Goal: Task Accomplishment & Management: Complete application form

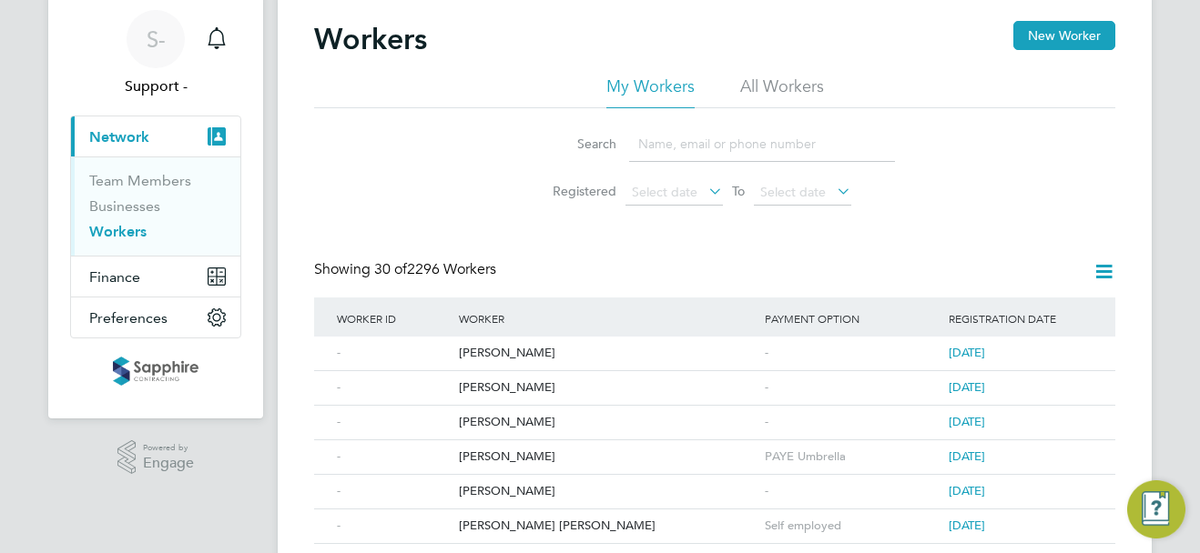
scroll to position [91, 0]
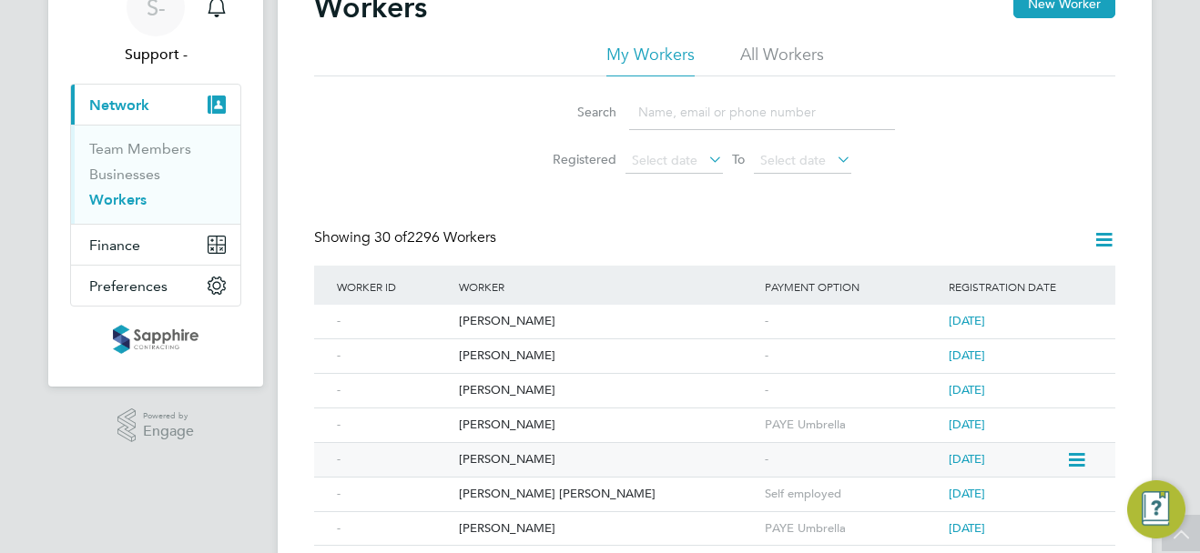
click at [522, 452] on div "[PERSON_NAME]" at bounding box center [607, 460] width 306 height 34
click at [497, 390] on div "[PERSON_NAME]" at bounding box center [607, 391] width 306 height 34
click at [505, 361] on div "[PERSON_NAME]" at bounding box center [607, 357] width 306 height 34
click at [505, 322] on div "[PERSON_NAME]" at bounding box center [607, 322] width 306 height 34
click at [149, 174] on link "Businesses" at bounding box center [124, 174] width 71 height 17
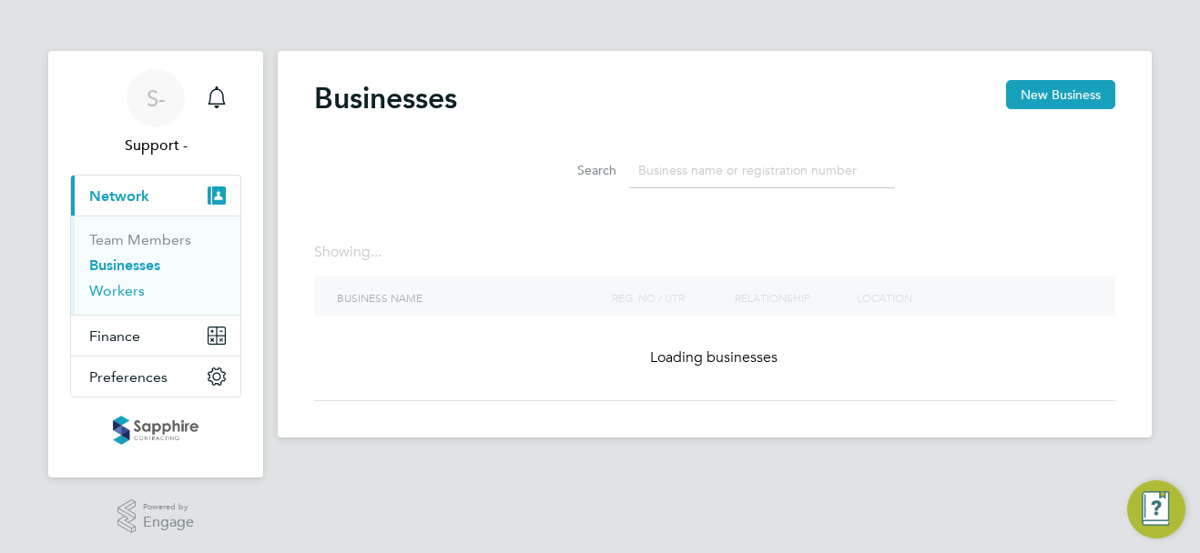
click at [126, 287] on link "Workers" at bounding box center [117, 290] width 56 height 17
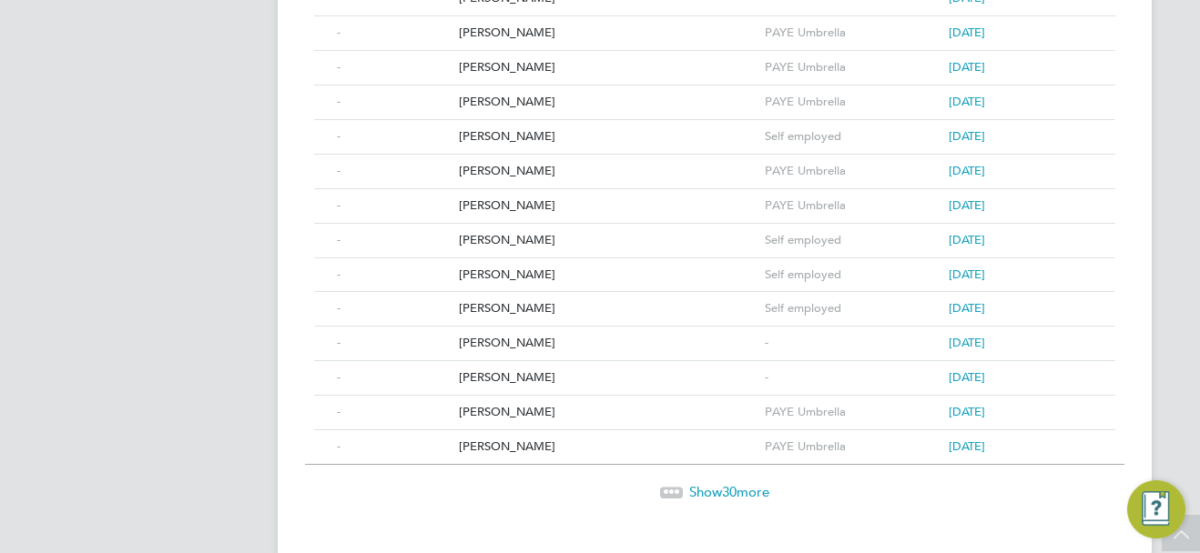
scroll to position [997, 0]
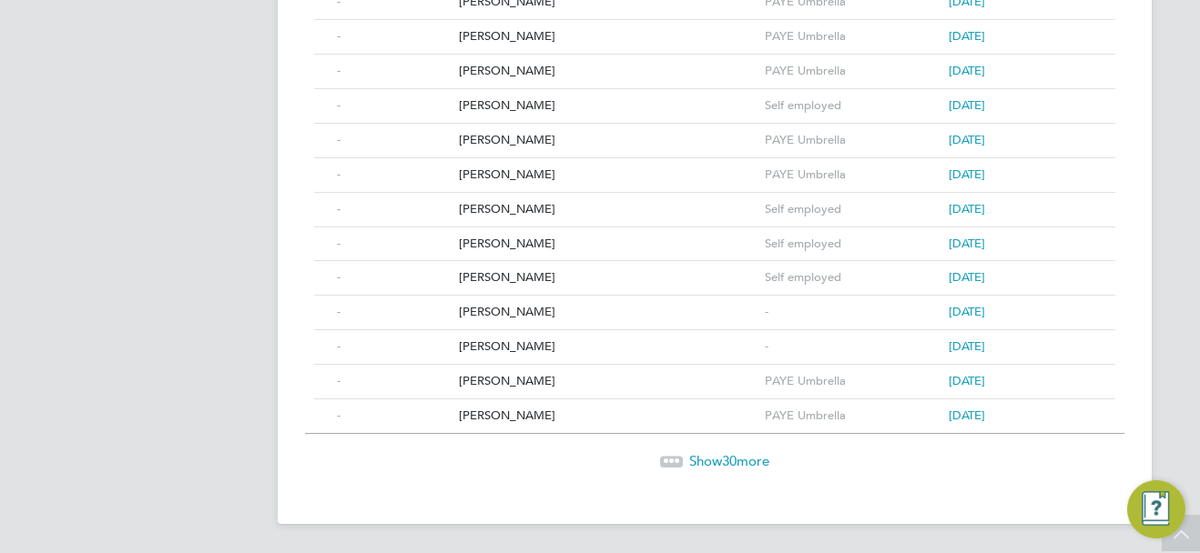
click at [754, 463] on span "Show 30 more" at bounding box center [729, 460] width 80 height 17
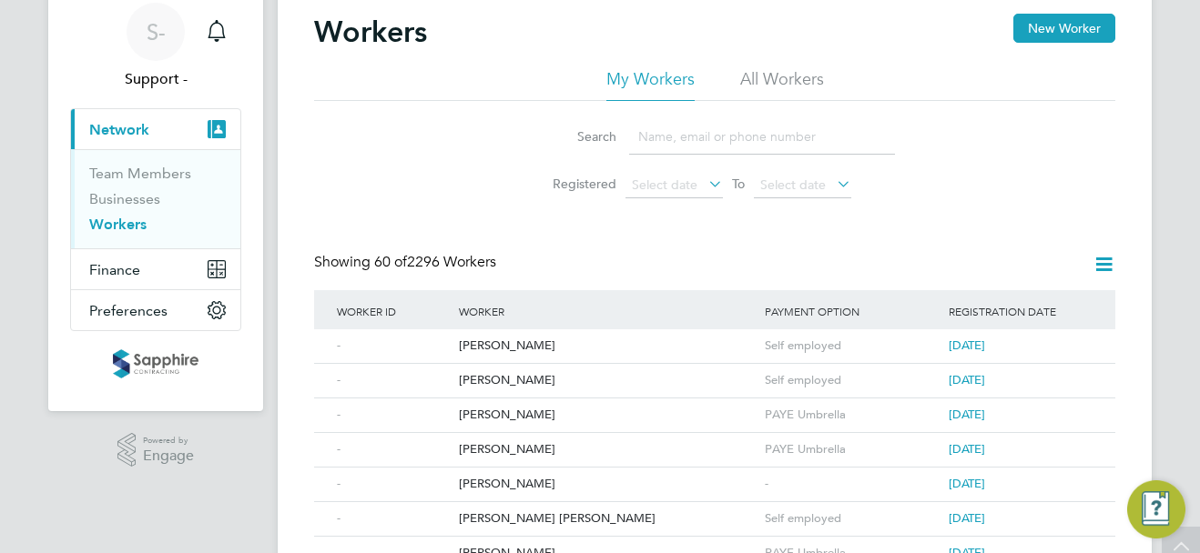
scroll to position [0, 0]
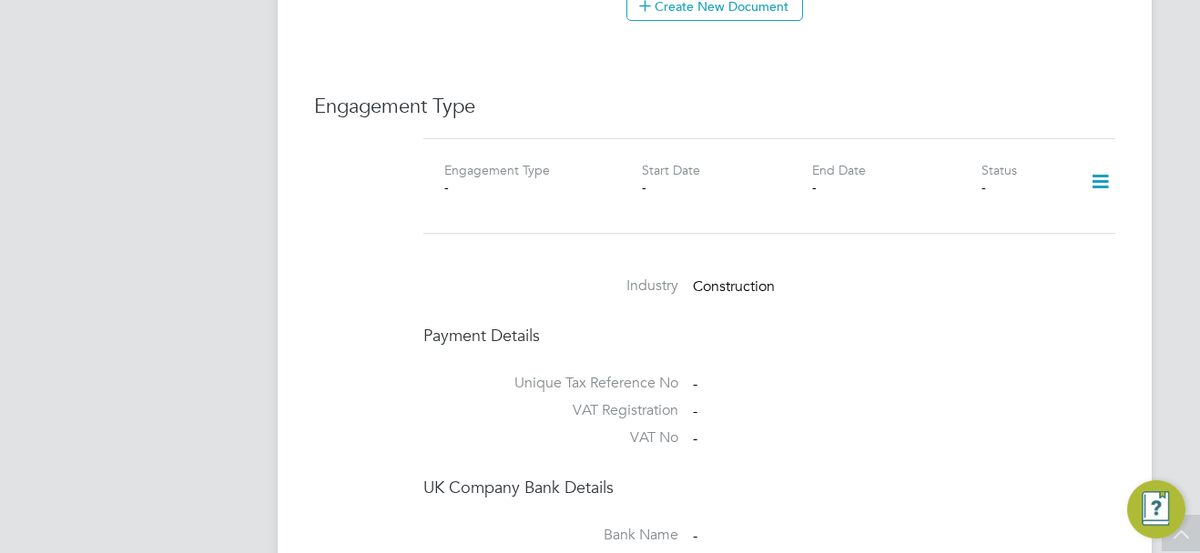
scroll to position [1274, 0]
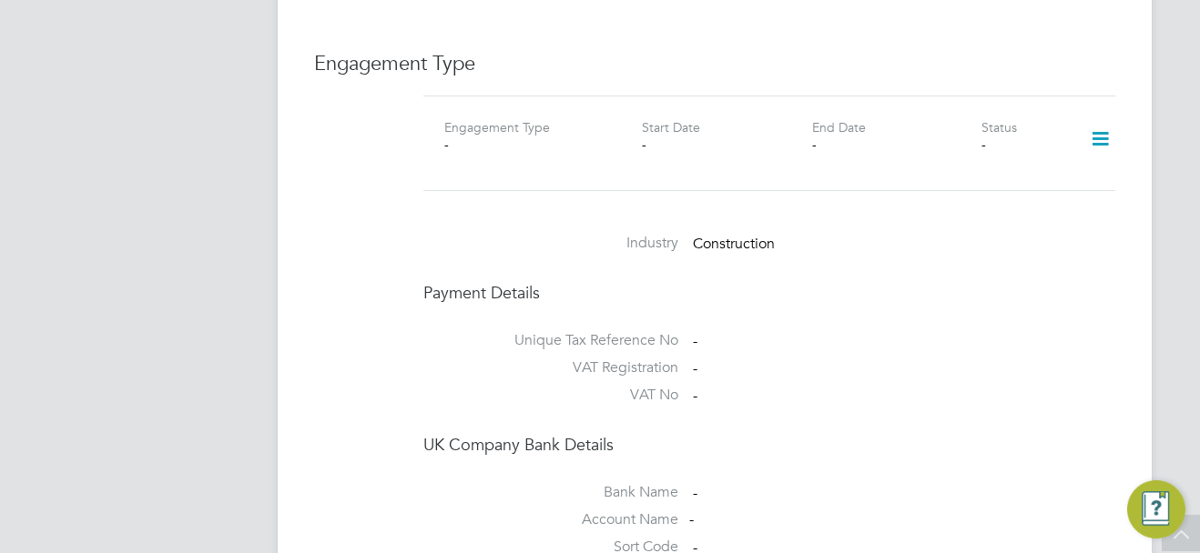
click at [1103, 120] on icon at bounding box center [1100, 139] width 32 height 42
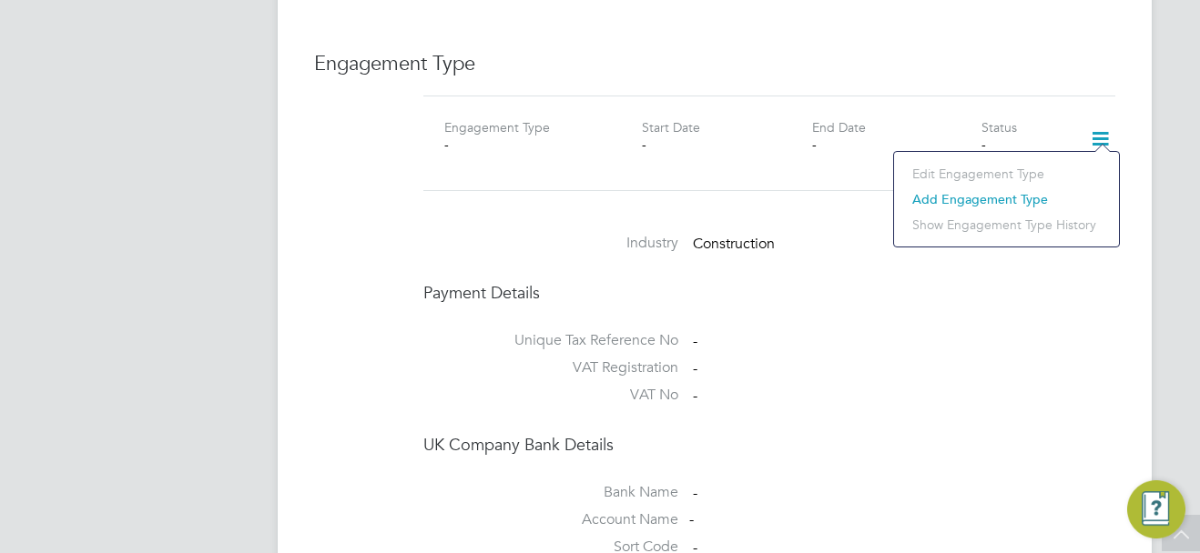
drag, startPoint x: 963, startPoint y: 190, endPoint x: 968, endPoint y: 198, distance: 9.4
click at [968, 198] on li "Add Engagement Type" at bounding box center [1006, 199] width 207 height 25
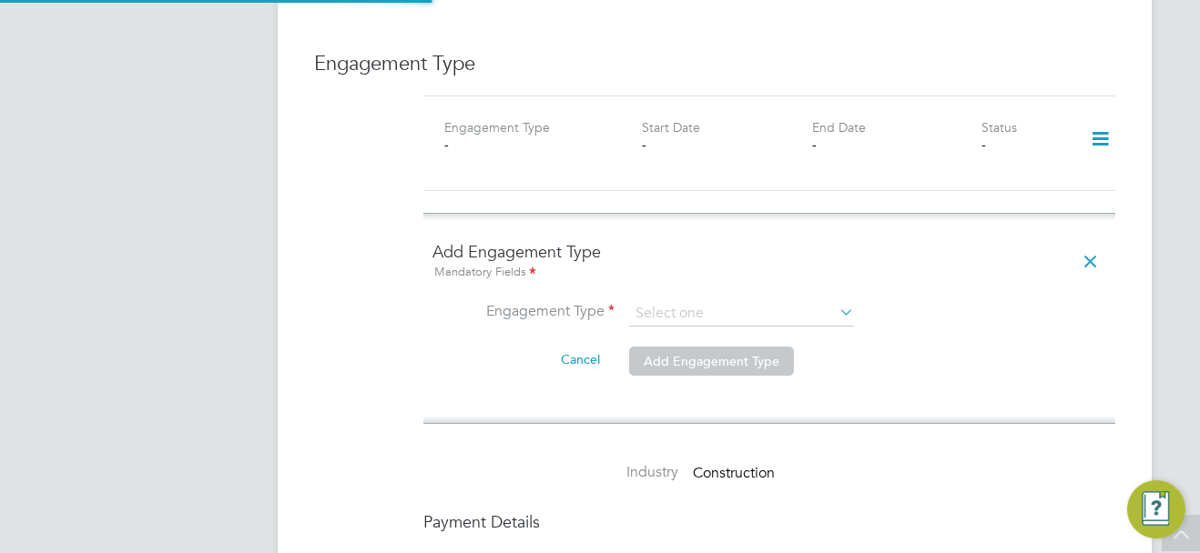
click at [690, 279] on ng-form "Add Engagement Type Mandatory Fields Engagement Type Cancel Add Engagement Type" at bounding box center [769, 318] width 674 height 155
click at [706, 301] on input at bounding box center [741, 313] width 225 height 25
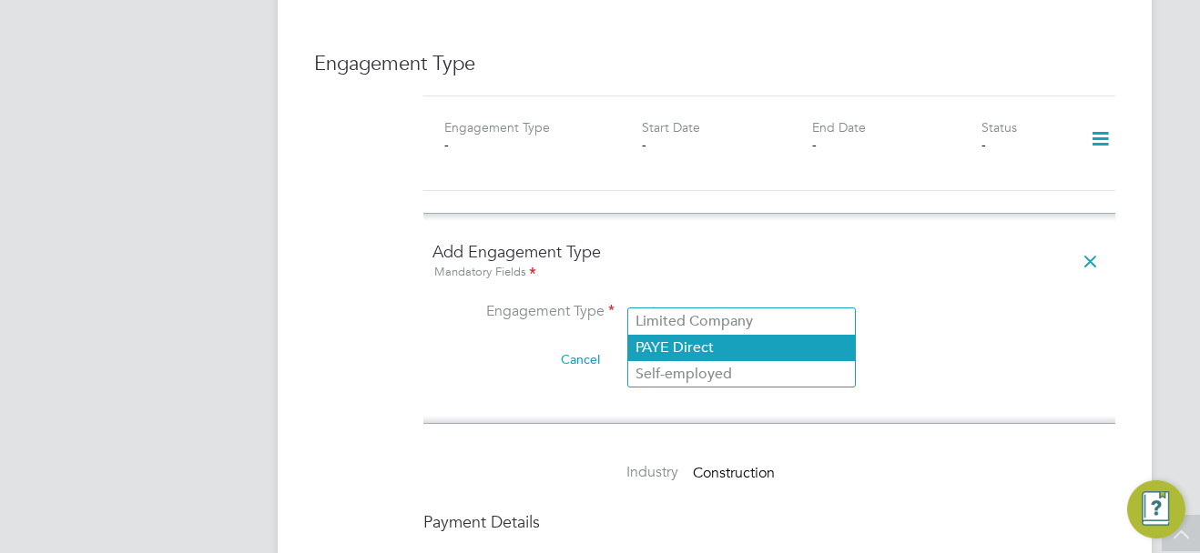
click at [693, 346] on li "PAYE Direct" at bounding box center [741, 348] width 227 height 26
type input "PAYE Direct"
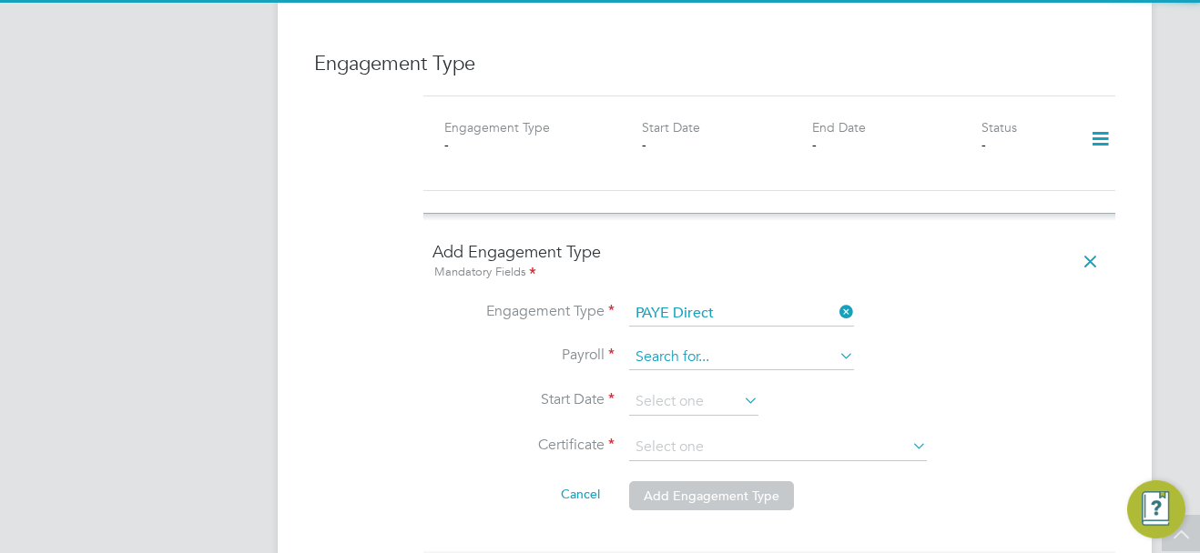
click at [695, 345] on input at bounding box center [741, 357] width 225 height 25
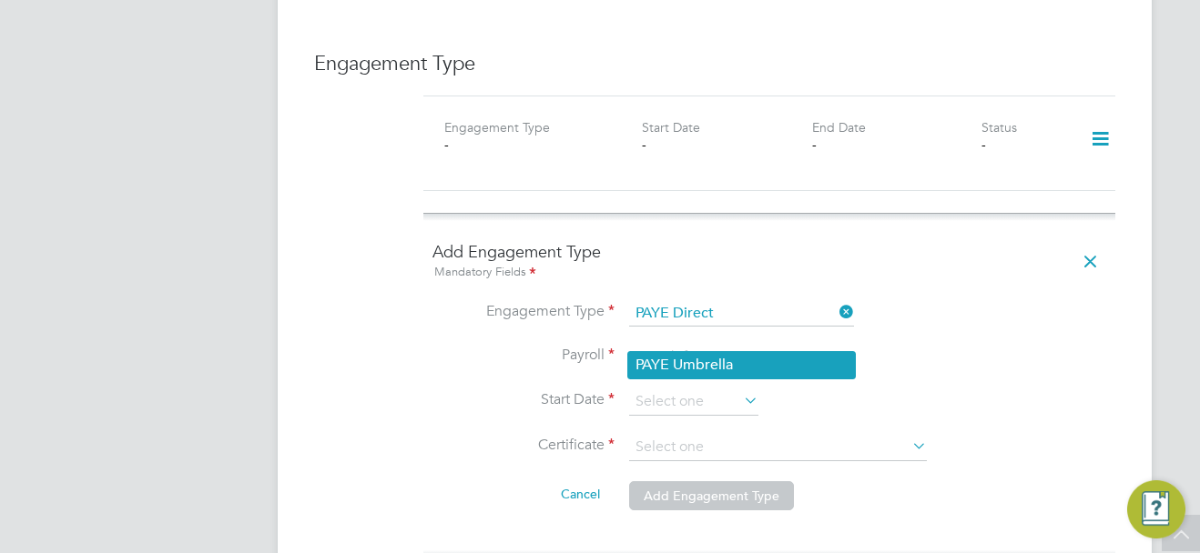
click at [697, 369] on li "PAYE Umbrella" at bounding box center [741, 365] width 227 height 26
type input "PAYE Umbrella"
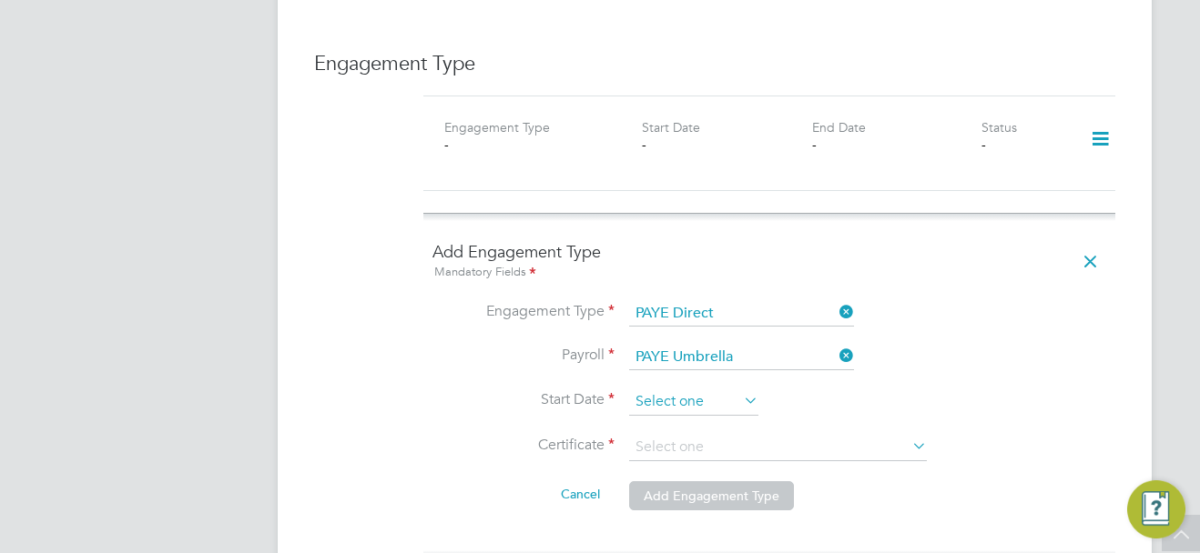
click at [694, 389] on input at bounding box center [693, 402] width 129 height 27
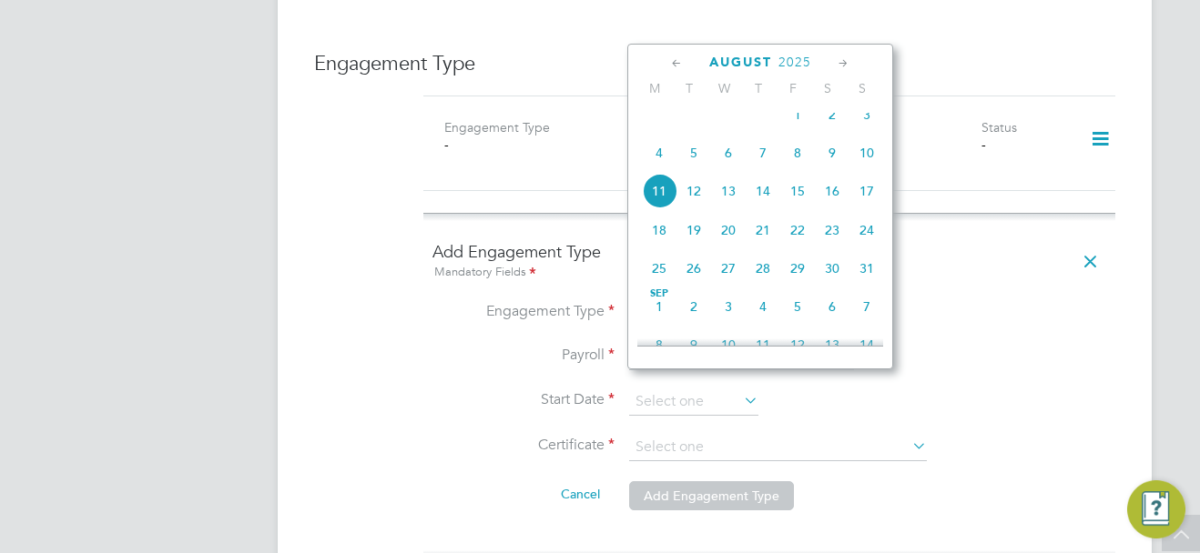
click at [665, 167] on span "4" at bounding box center [659, 153] width 35 height 35
type input "04 Aug 2025"
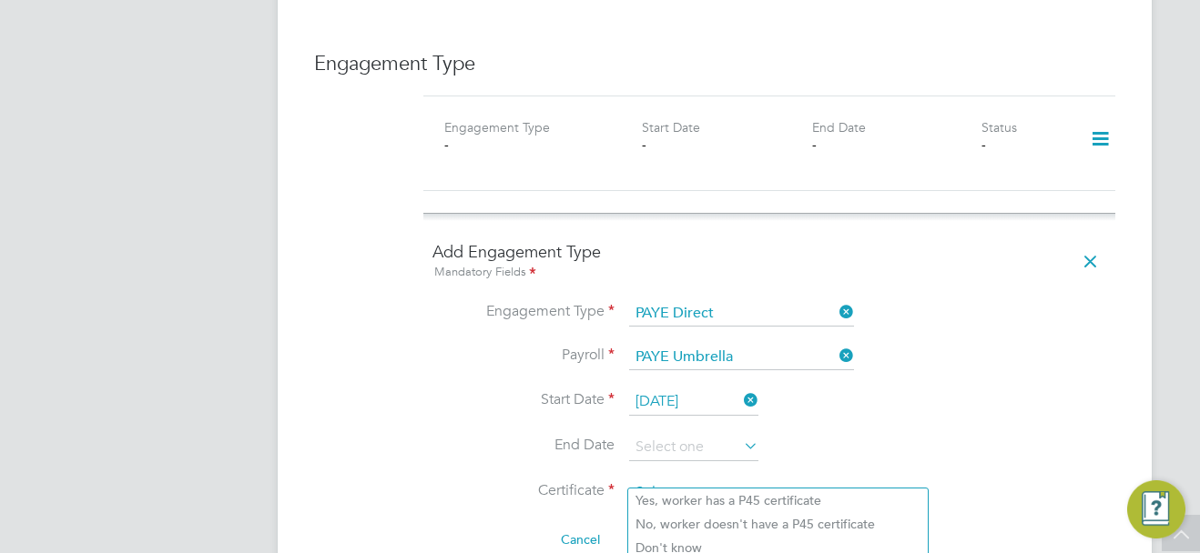
click at [677, 480] on input at bounding box center [778, 493] width 298 height 27
click at [673, 549] on li "Don't know" at bounding box center [777, 548] width 299 height 24
type input "Don't know"
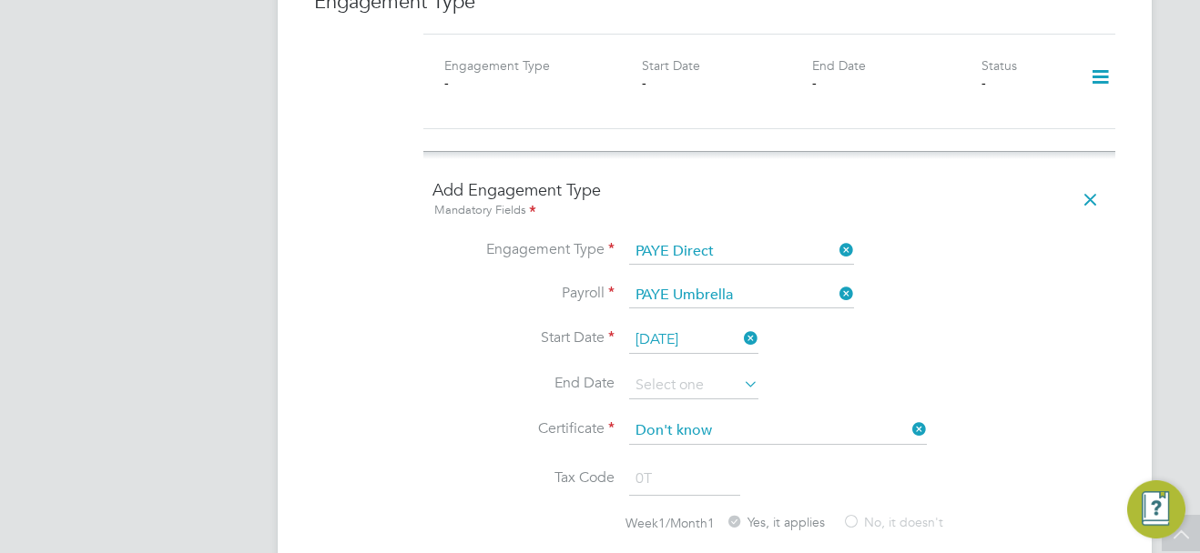
scroll to position [1365, 0]
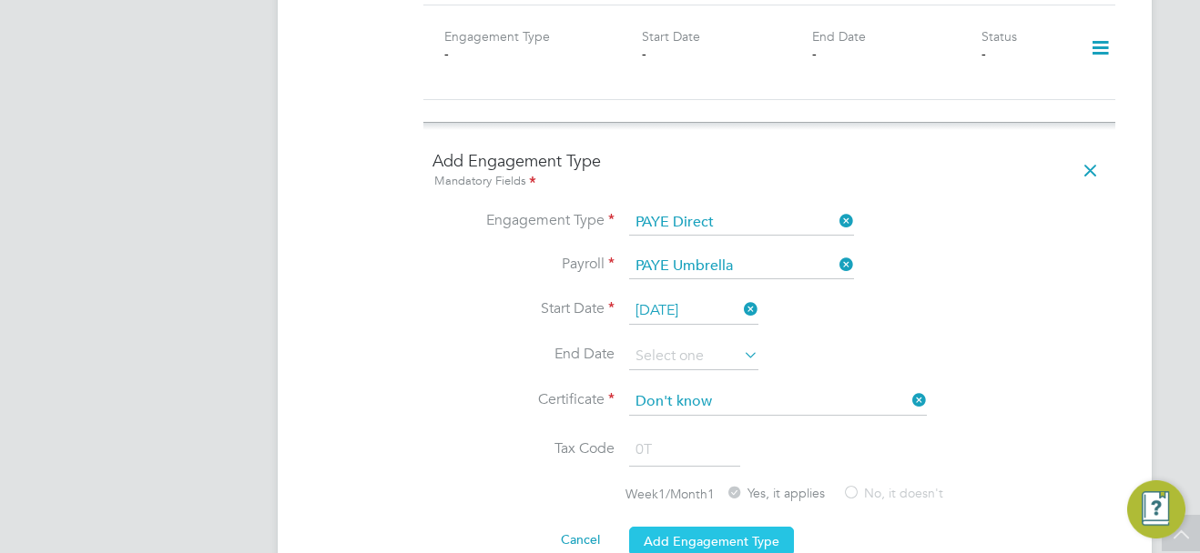
click at [769, 527] on button "Add Engagement Type" at bounding box center [711, 541] width 165 height 29
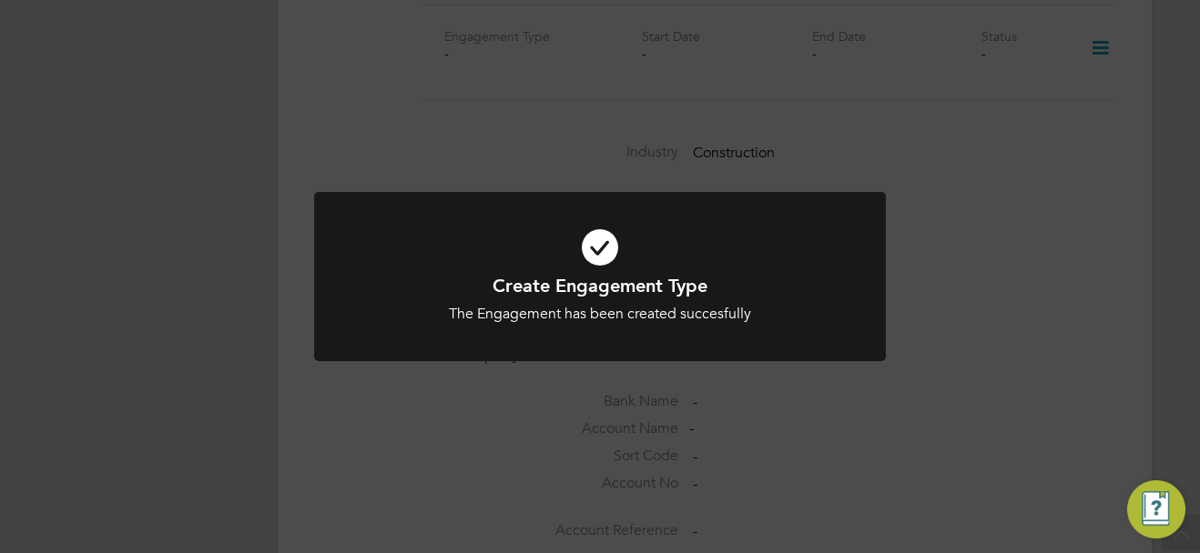
click at [1000, 359] on div "Create Engagement Type The Engagement has been created succesfully Cancel Okay" at bounding box center [600, 276] width 1200 height 553
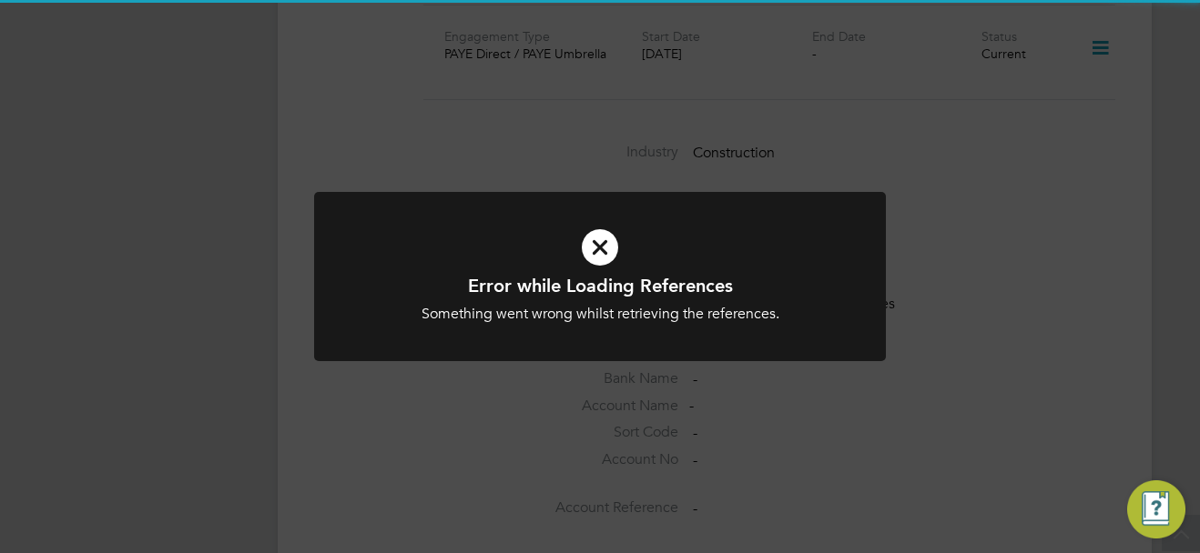
click at [1000, 359] on div "Error while Loading References Something went wrong whilst retrieving the refer…" at bounding box center [600, 276] width 1200 height 553
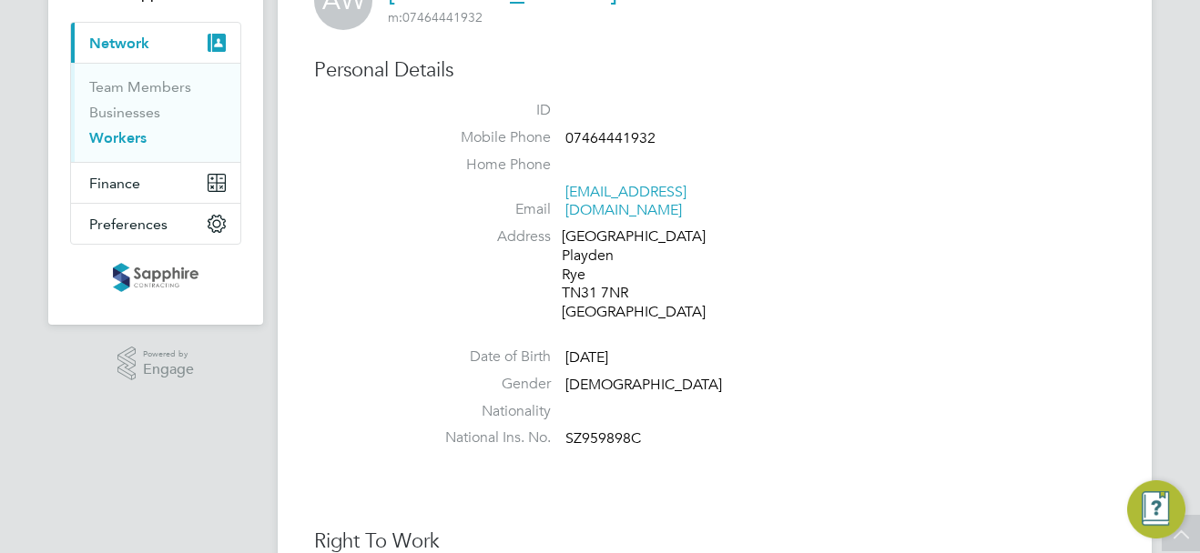
scroll to position [0, 0]
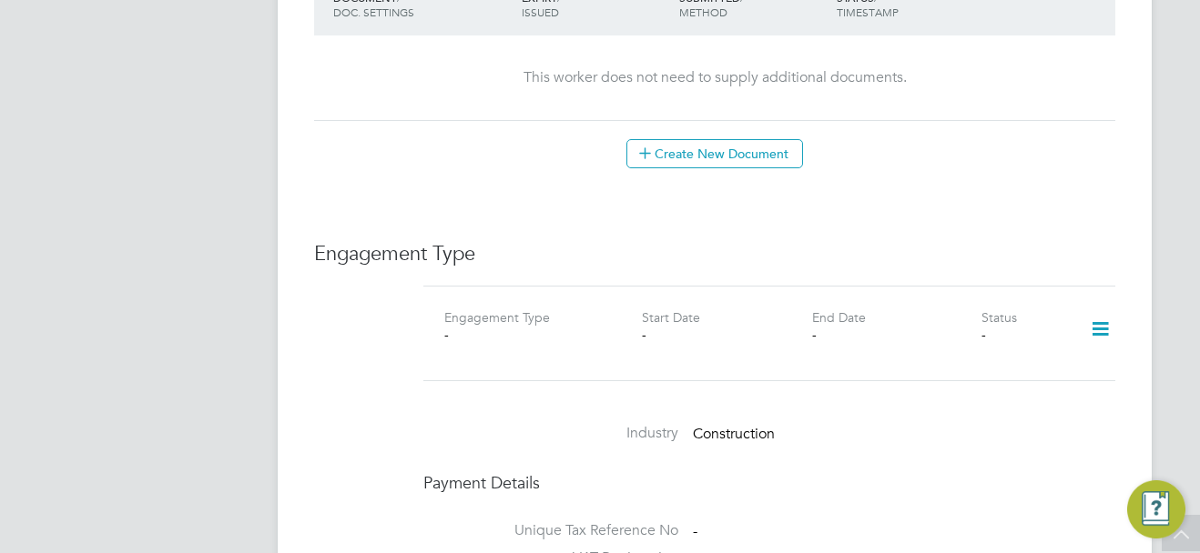
scroll to position [1092, 0]
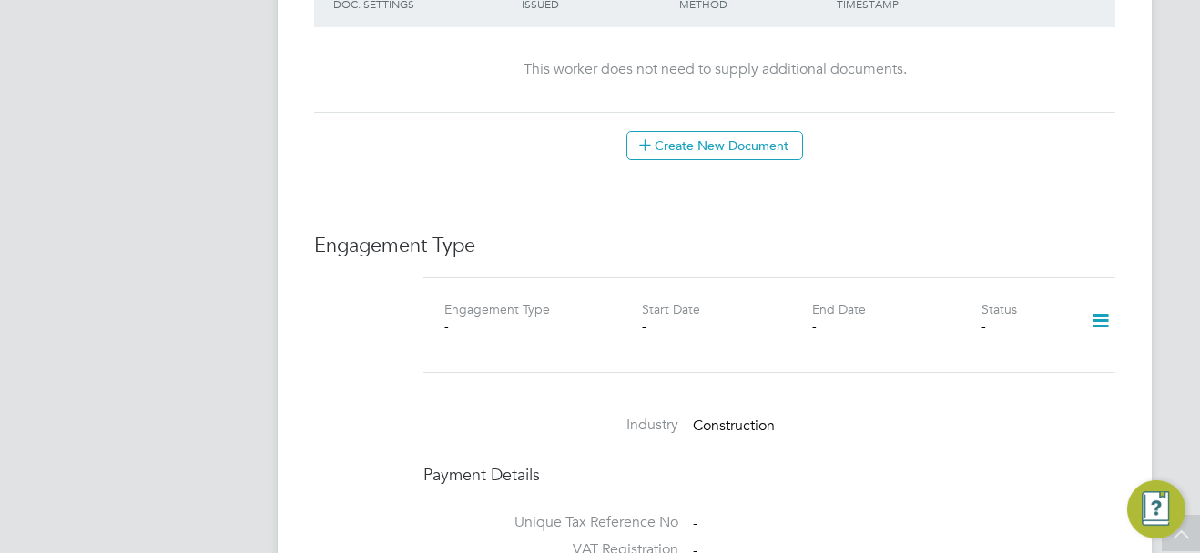
click at [1105, 300] on icon at bounding box center [1100, 321] width 32 height 42
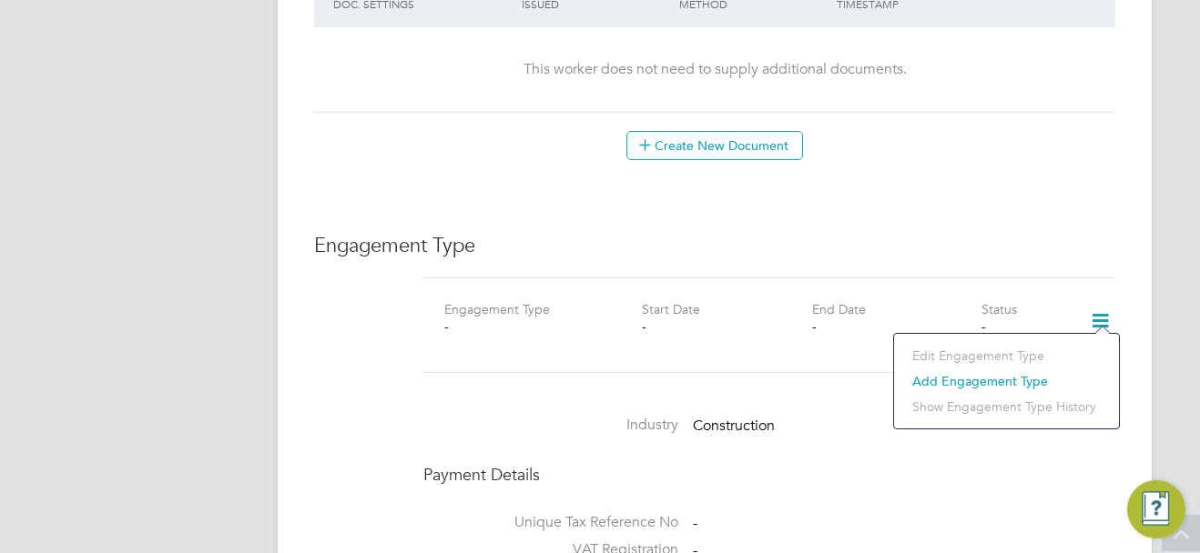
click at [982, 377] on li "Add Engagement Type" at bounding box center [1006, 381] width 207 height 25
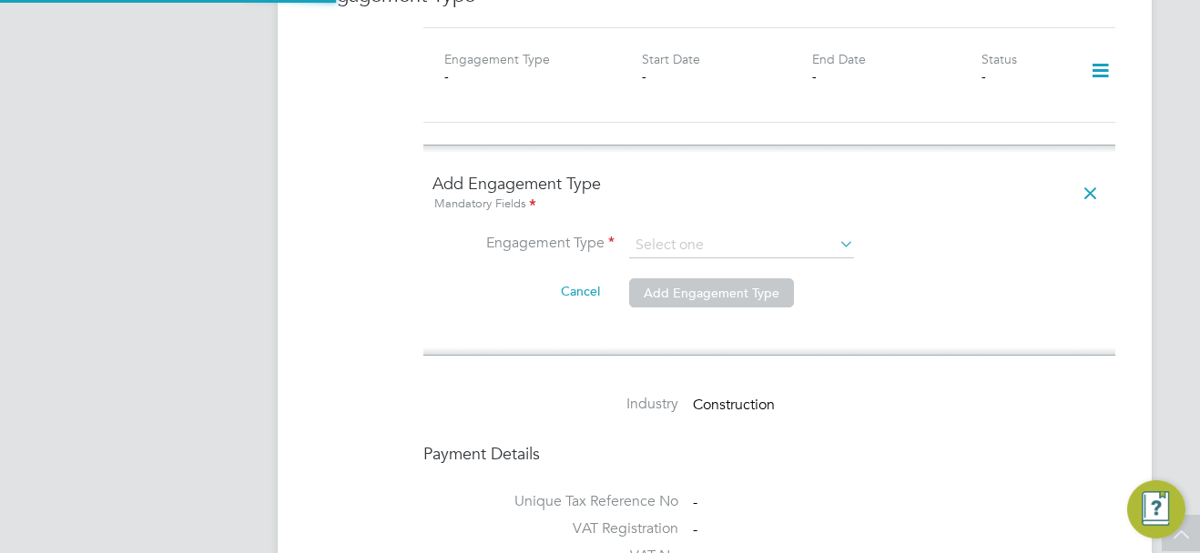
scroll to position [1365, 0]
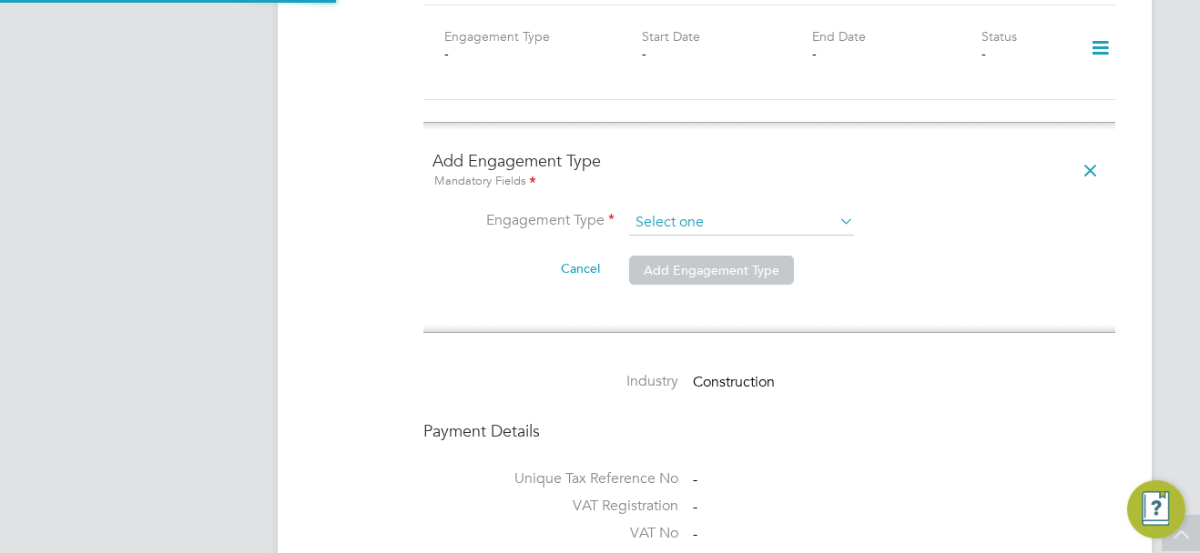
click at [683, 210] on input at bounding box center [741, 222] width 225 height 25
click at [686, 279] on li "Self-employed" at bounding box center [741, 283] width 227 height 26
type input "Self-employed"
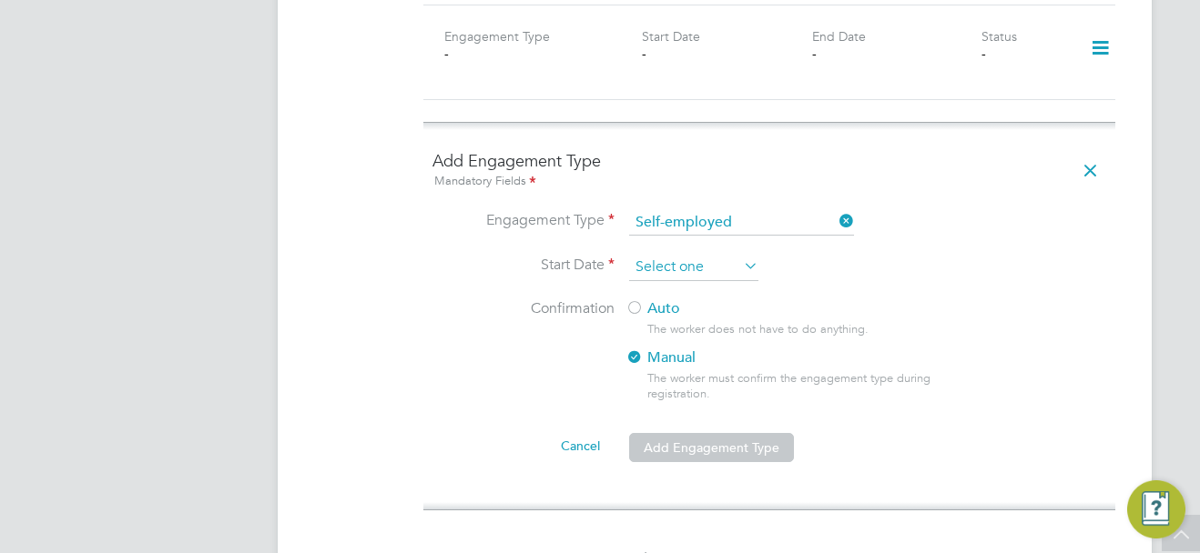
click at [676, 254] on input at bounding box center [693, 267] width 129 height 27
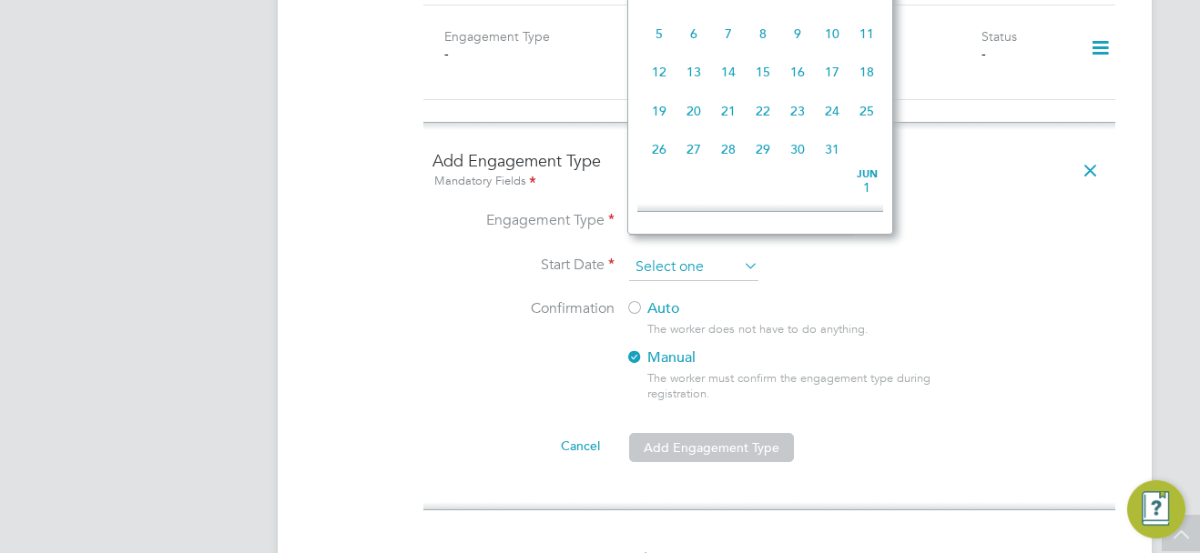
scroll to position [630, 0]
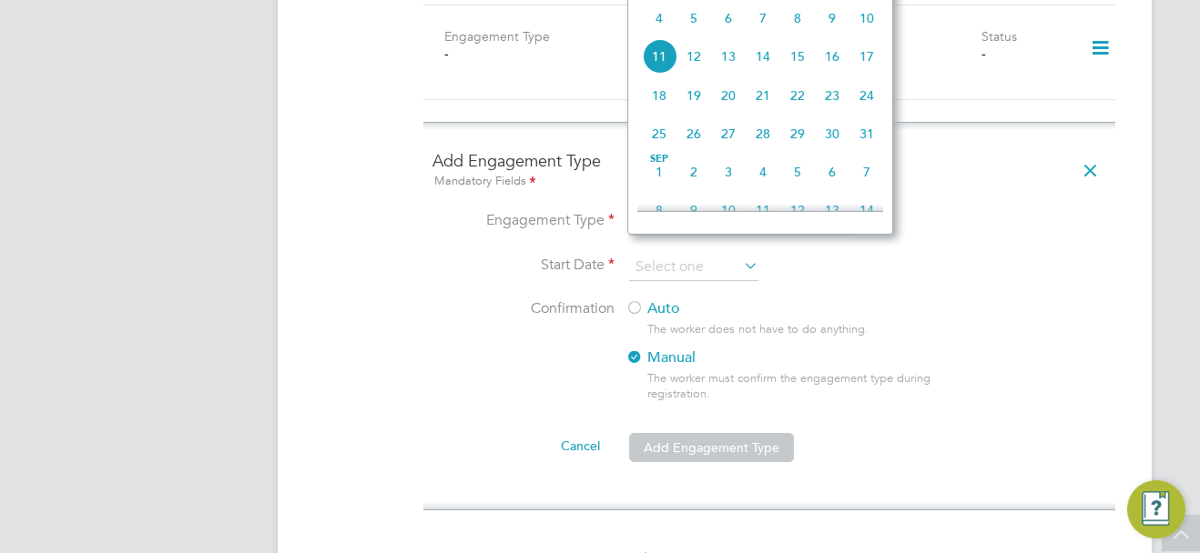
click at [660, 36] on span "4" at bounding box center [659, 18] width 35 height 35
type input "[DATE]"
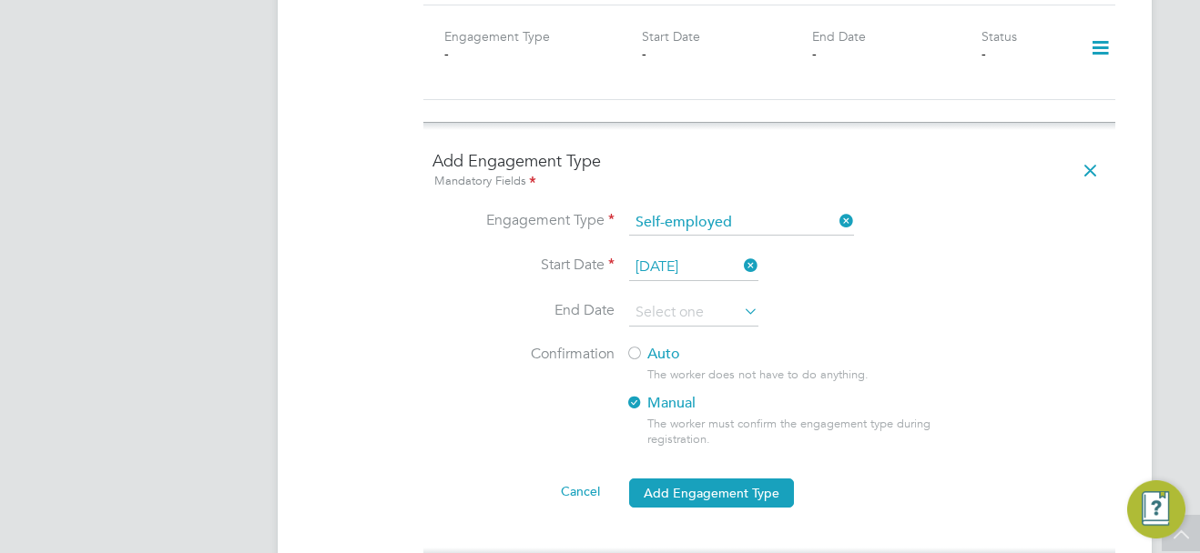
click at [640, 346] on div at bounding box center [634, 355] width 18 height 18
click at [708, 479] on button "Add Engagement Type" at bounding box center [711, 493] width 165 height 29
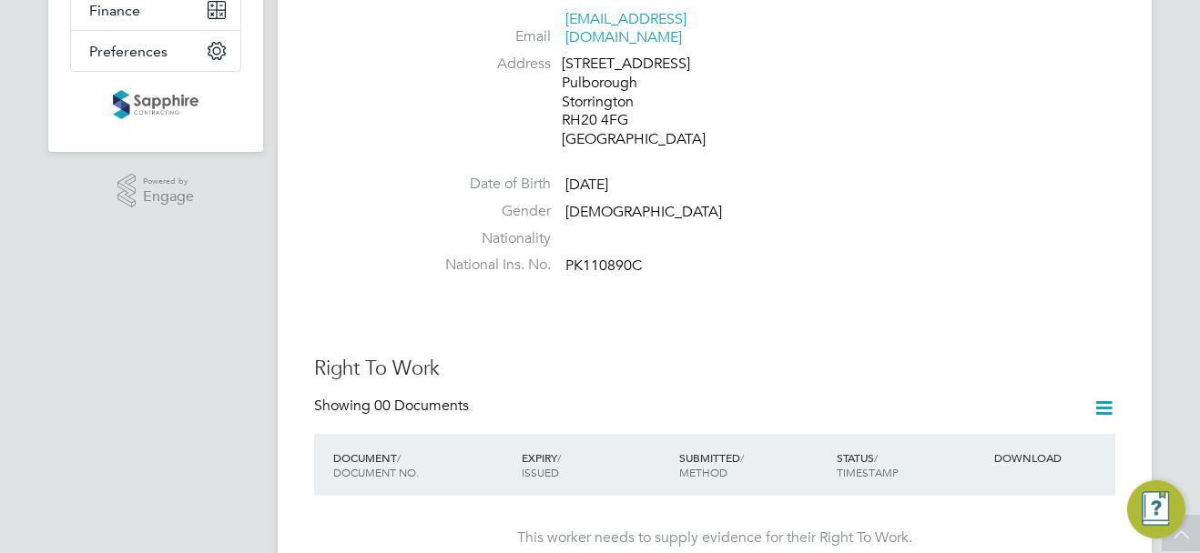
scroll to position [0, 0]
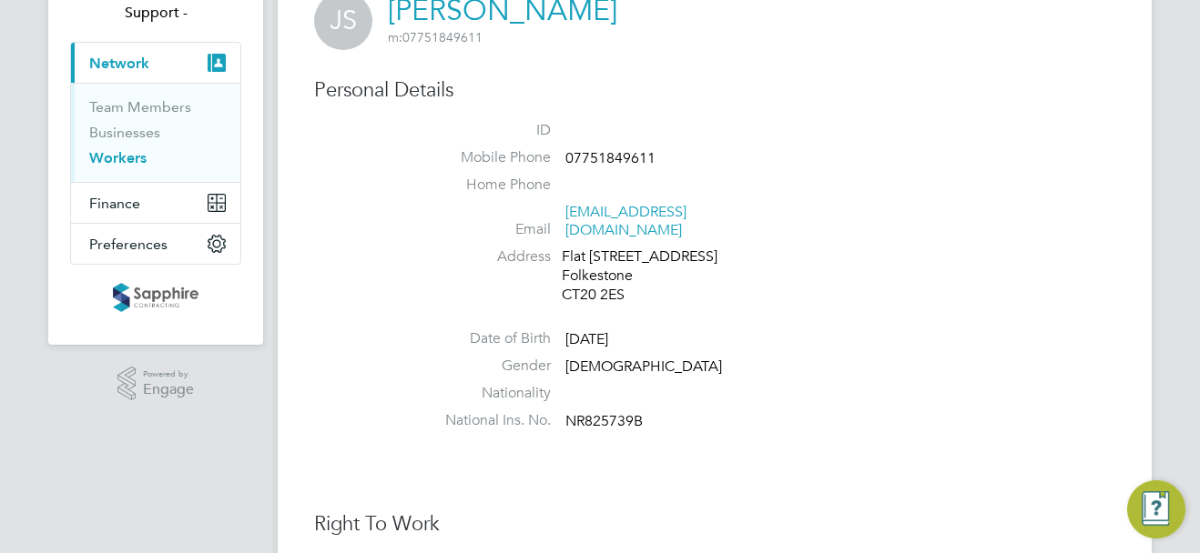
scroll to position [182, 0]
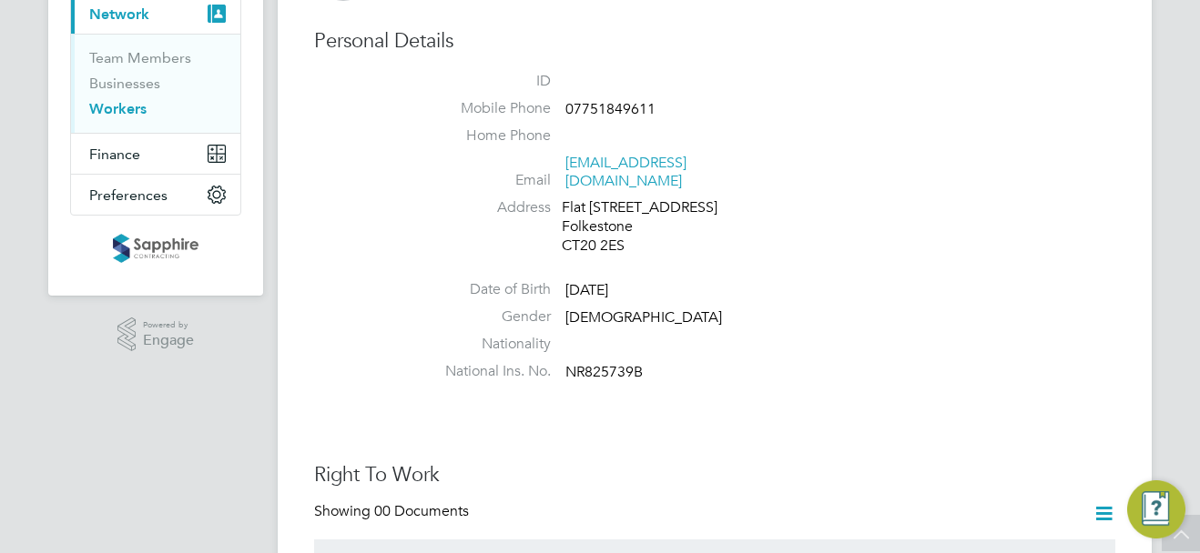
click at [619, 363] on span "NR825739B" at bounding box center [603, 372] width 77 height 18
copy span "NR825739B"
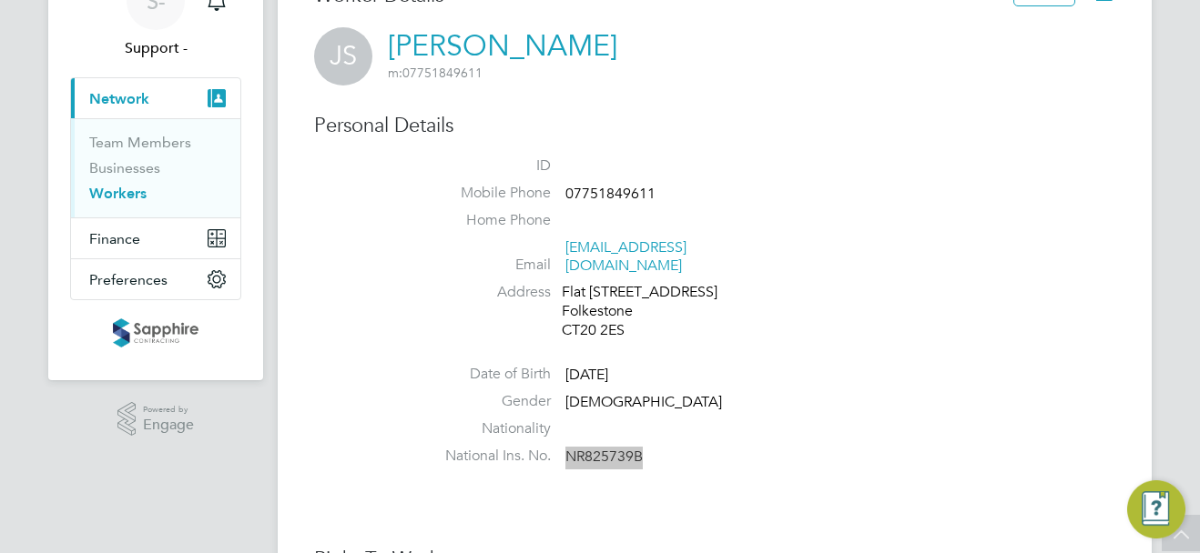
scroll to position [0, 0]
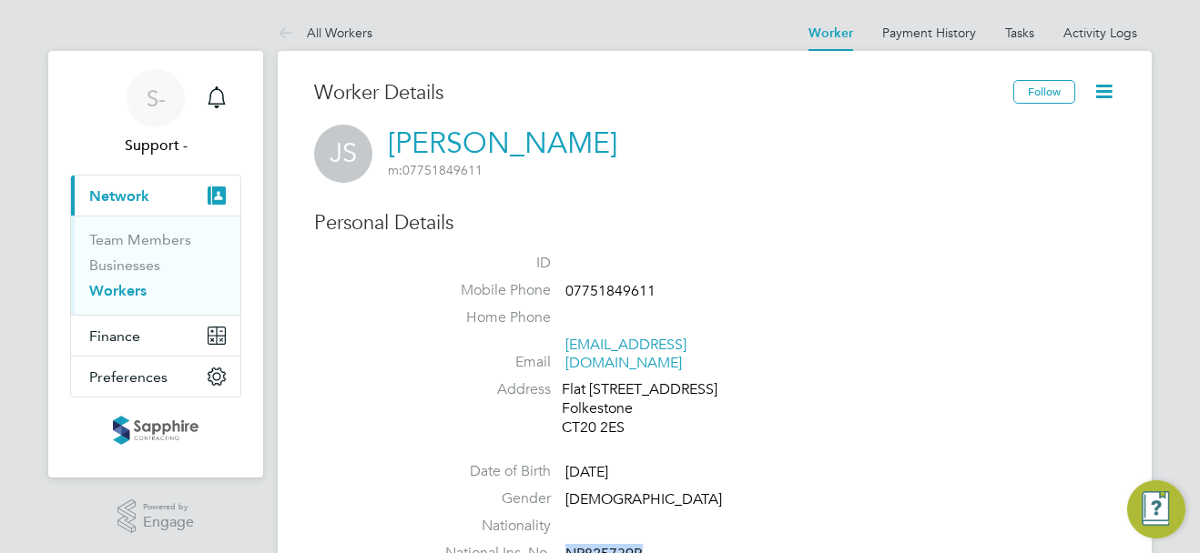
click at [886, 262] on li "ID" at bounding box center [769, 267] width 692 height 27
click at [624, 287] on span "07751849611" at bounding box center [610, 291] width 90 height 18
copy span "07751849611"
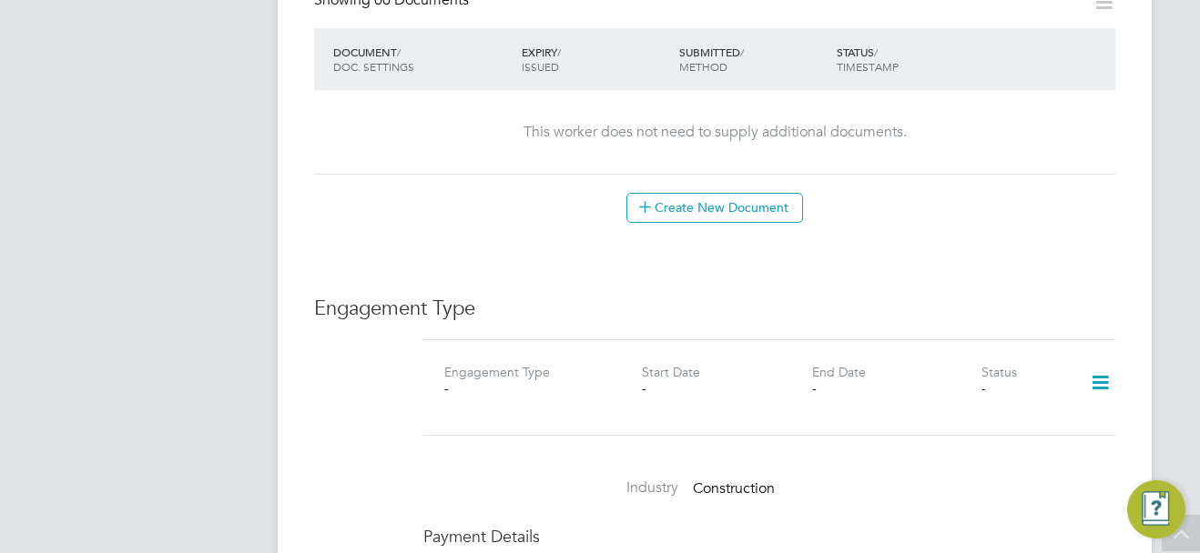
scroll to position [1001, 0]
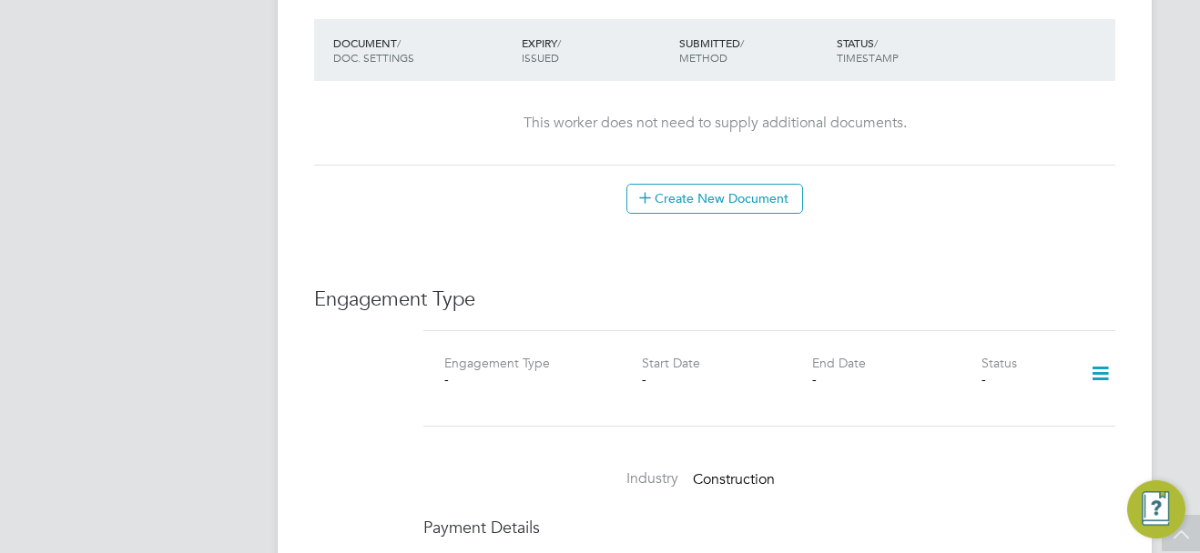
click at [1103, 358] on icon at bounding box center [1100, 374] width 32 height 42
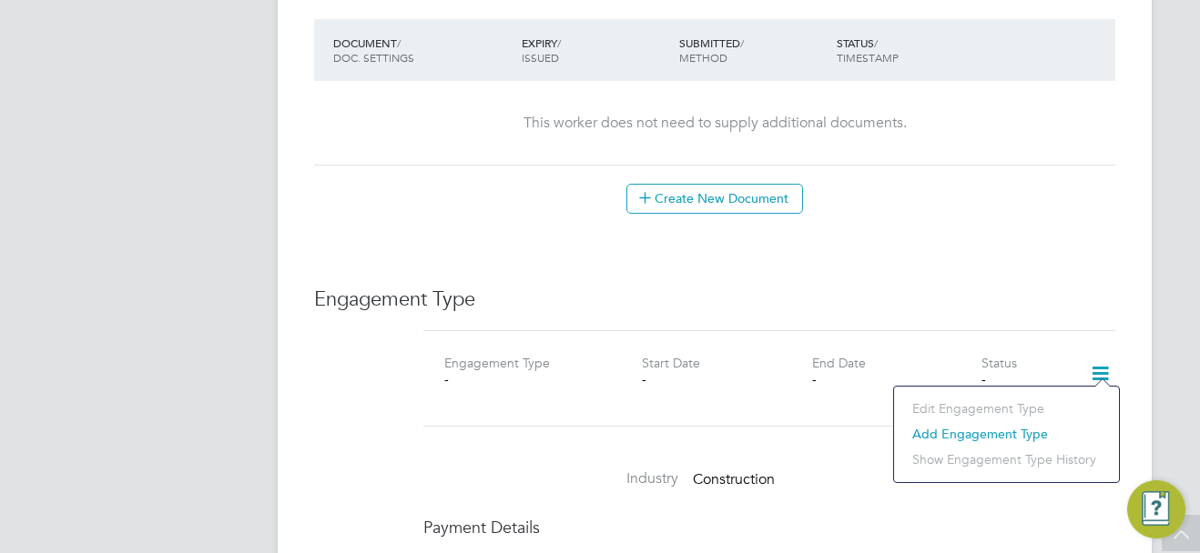
click at [1020, 426] on li "Add Engagement Type" at bounding box center [1006, 433] width 207 height 25
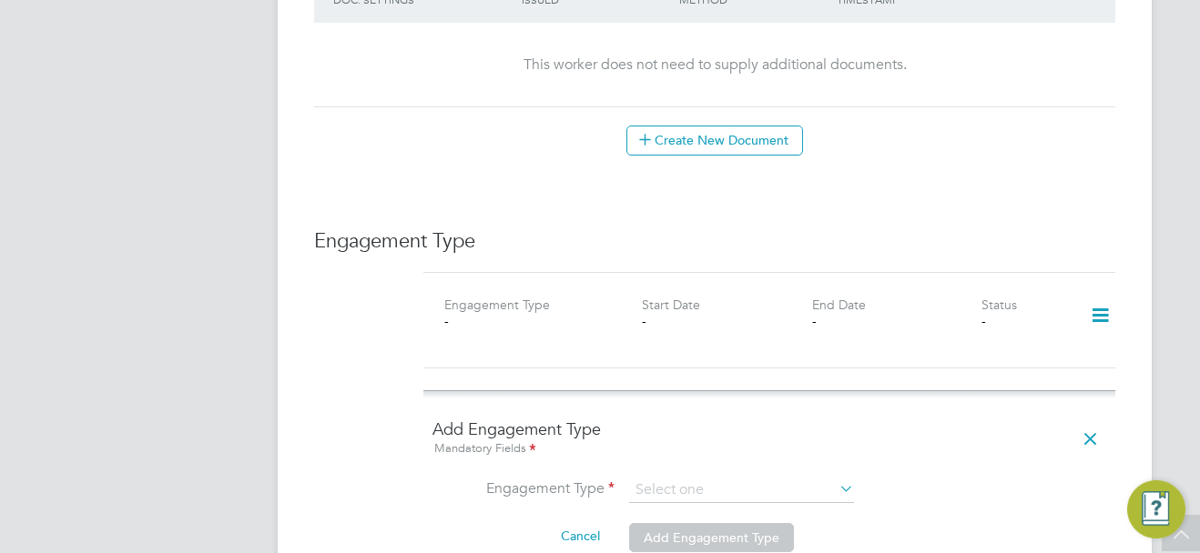
scroll to position [1092, 0]
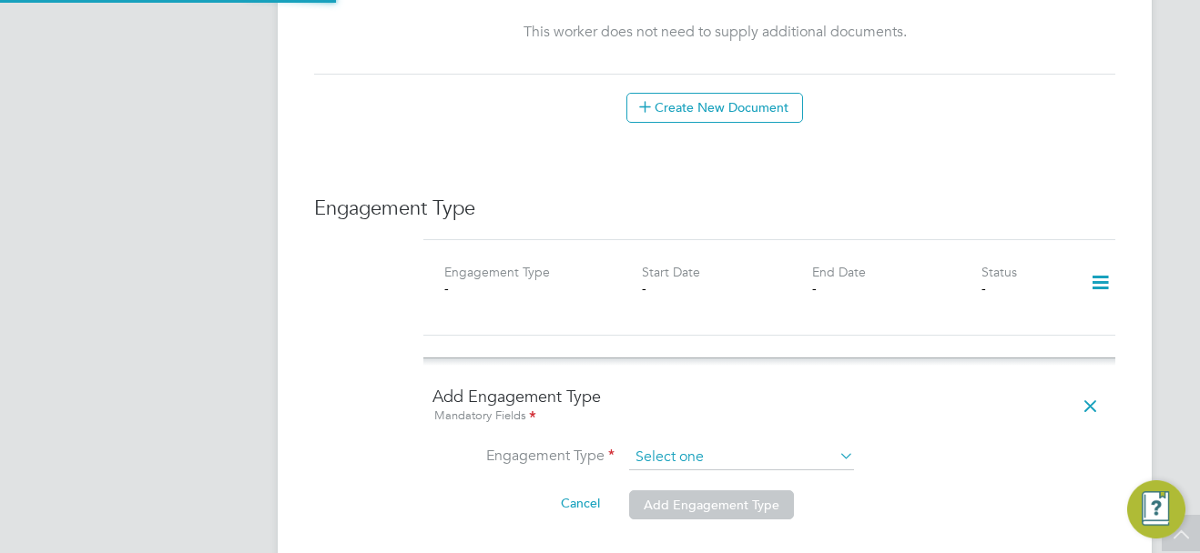
click at [699, 445] on input at bounding box center [741, 457] width 225 height 25
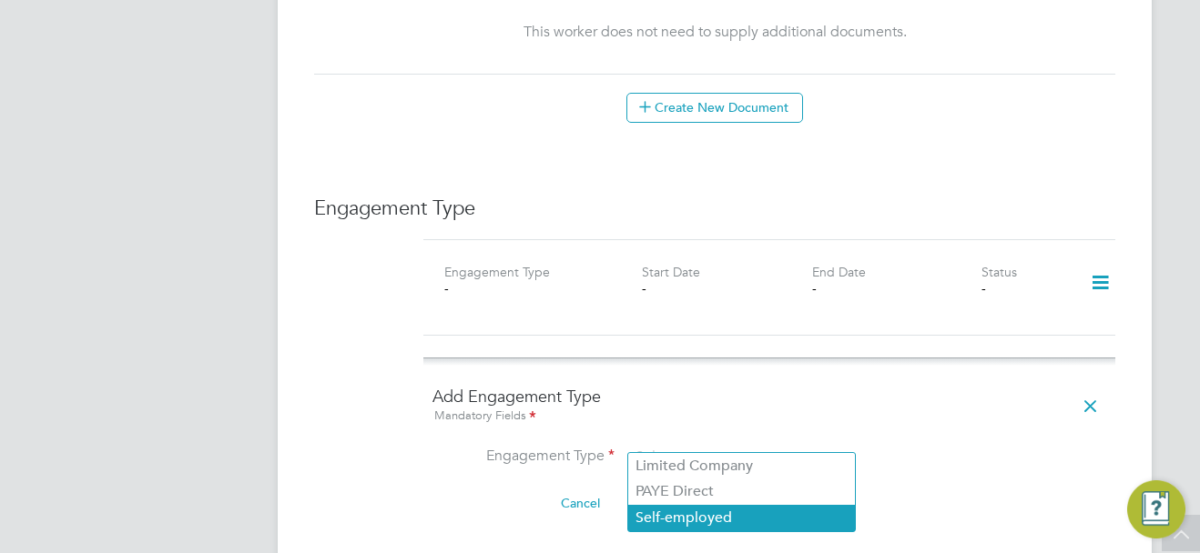
click at [701, 515] on li "Self-employed" at bounding box center [741, 518] width 227 height 26
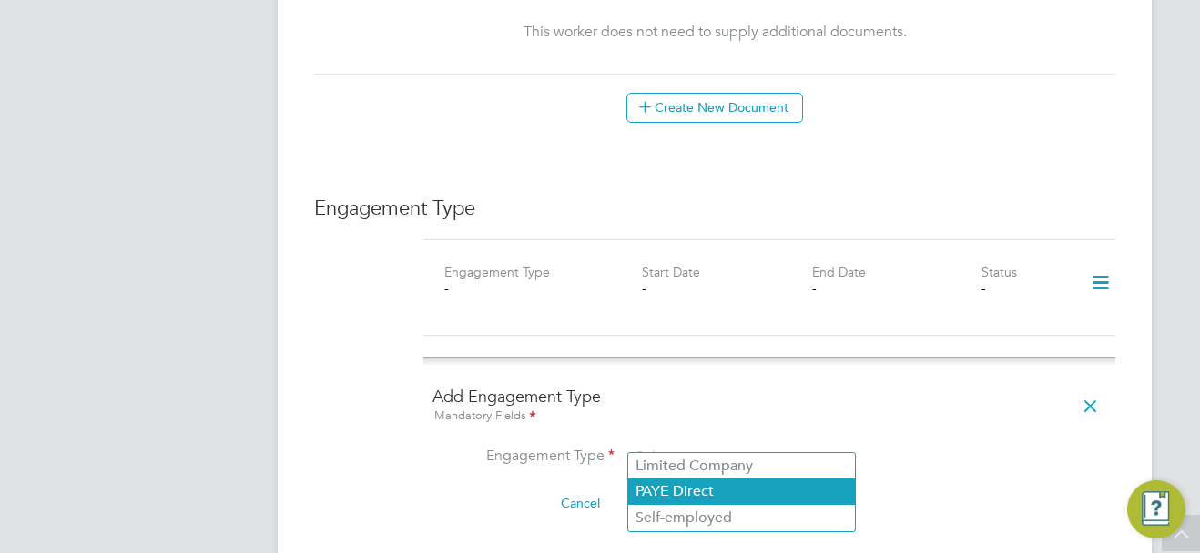
type input "Self-employed"
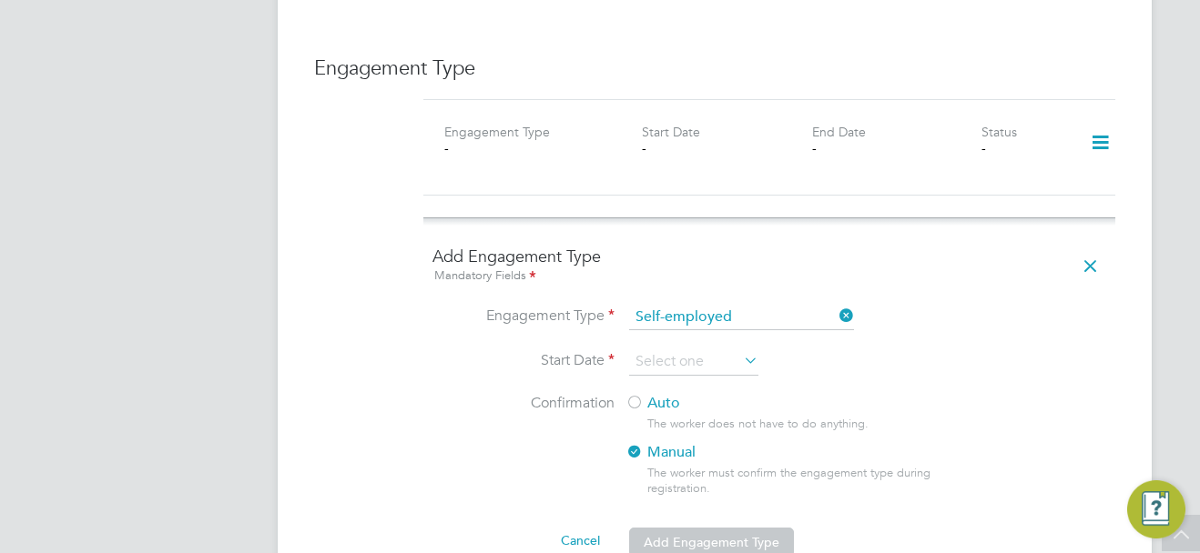
scroll to position [1274, 0]
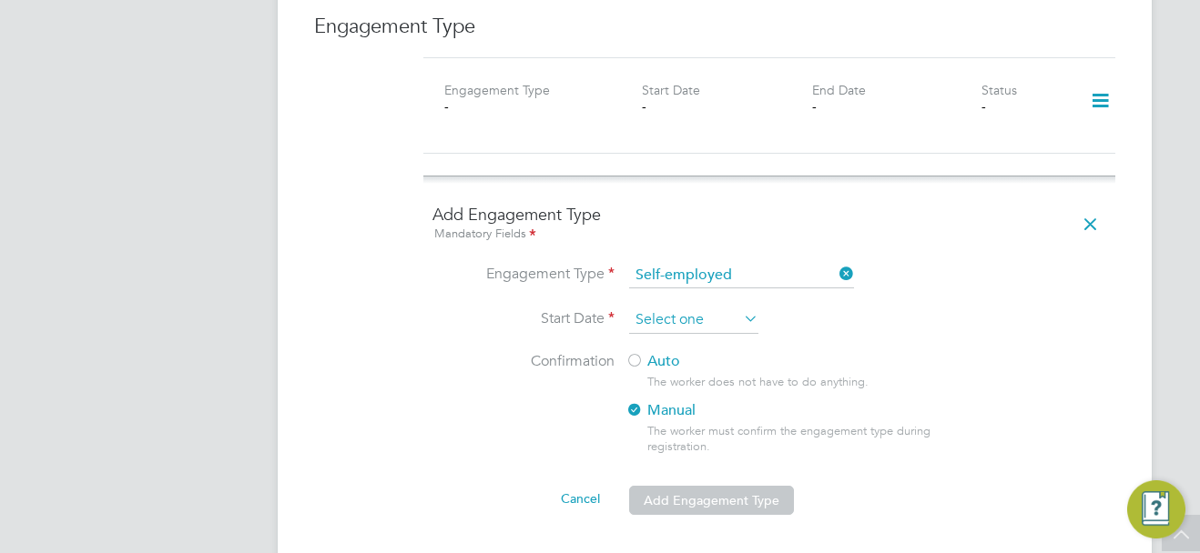
click at [700, 307] on input at bounding box center [693, 320] width 129 height 27
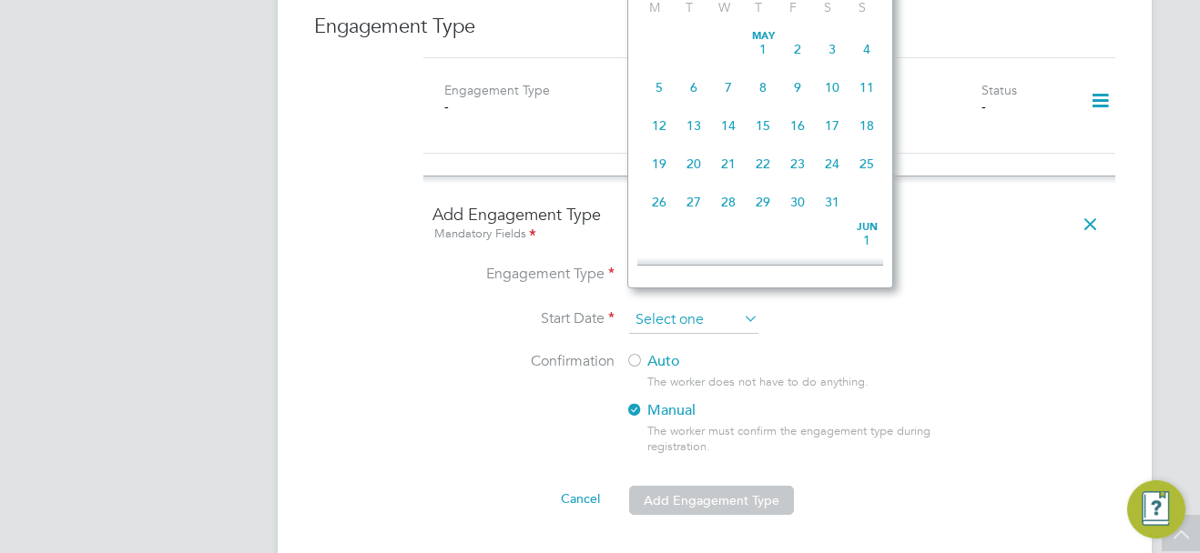
scroll to position [630, 0]
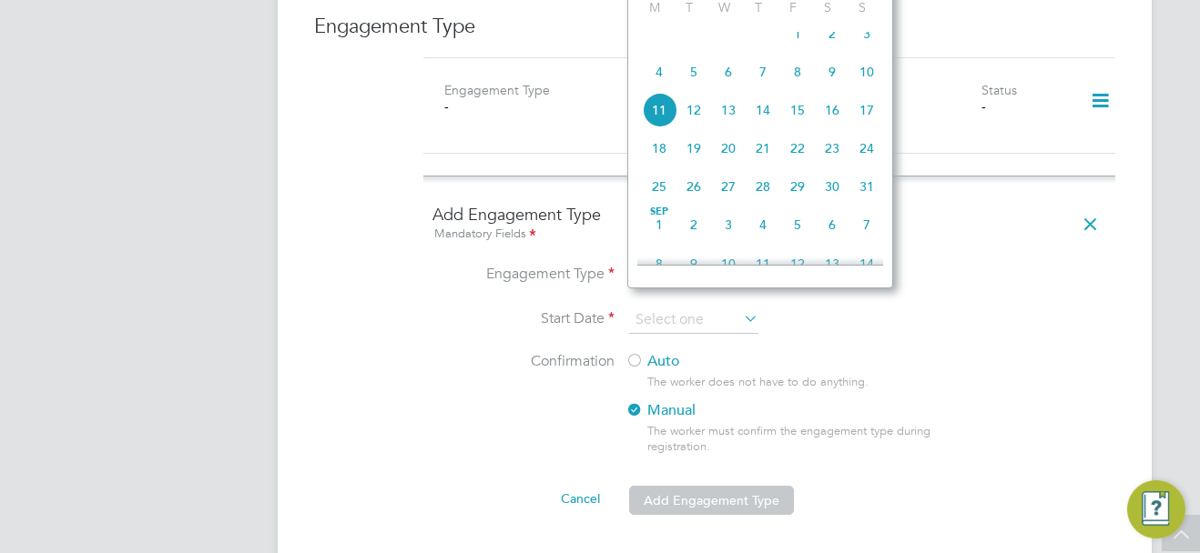
click at [655, 80] on span "4" at bounding box center [659, 72] width 35 height 35
type input "04 Aug 2025"
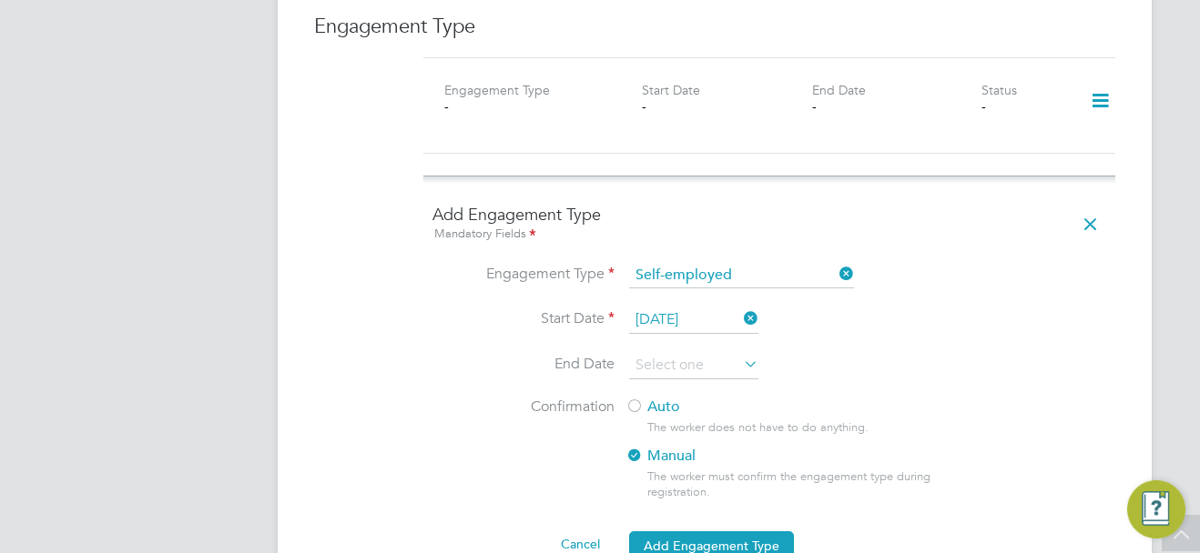
click at [648, 398] on label "Auto" at bounding box center [789, 407] width 328 height 19
click at [694, 533] on button "Add Engagement Type" at bounding box center [711, 546] width 165 height 29
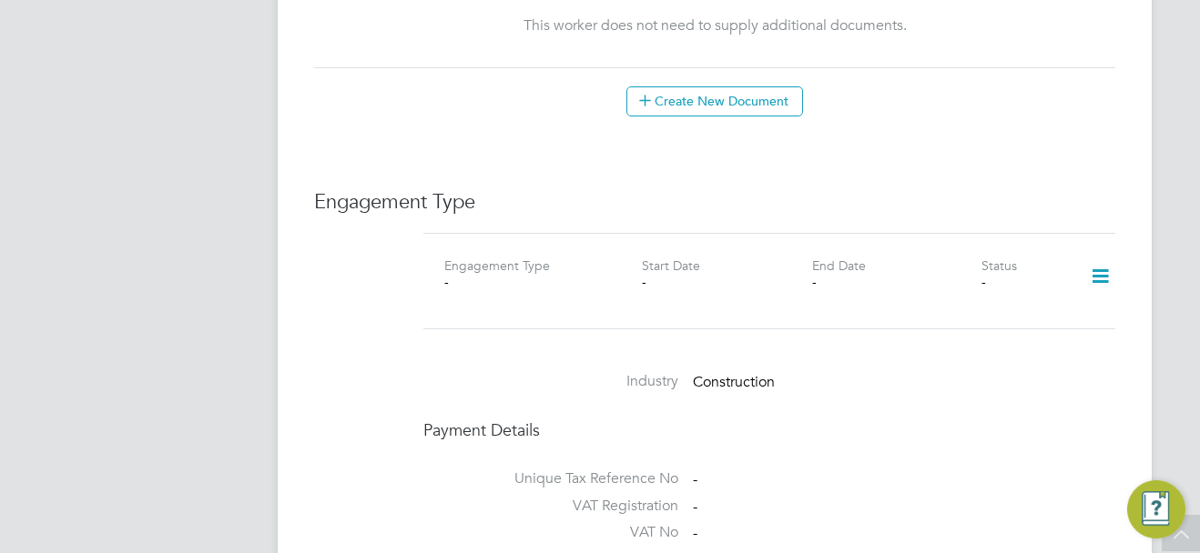
scroll to position [1092, 0]
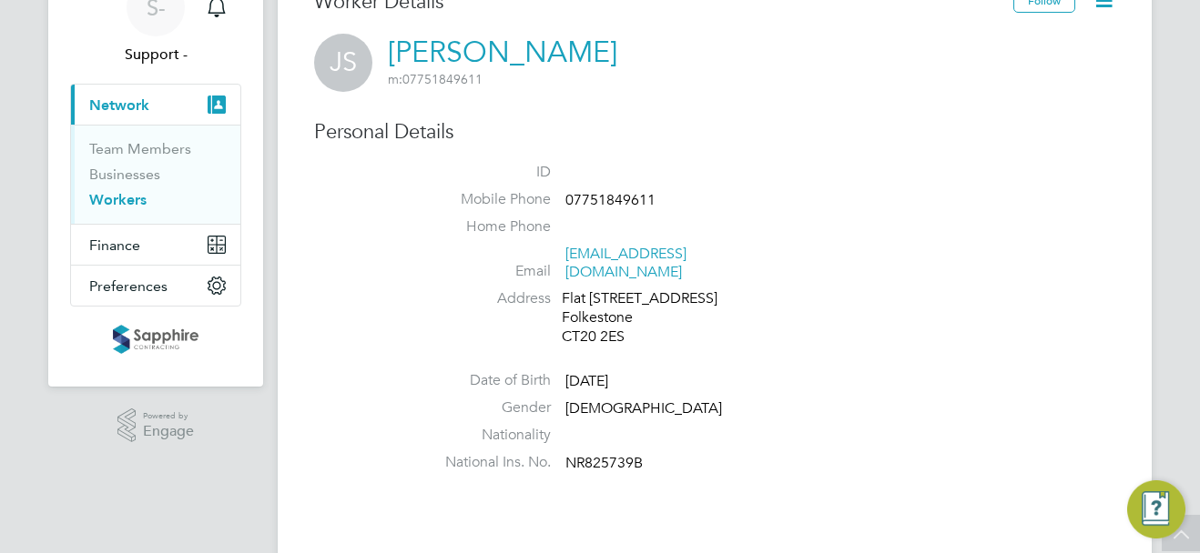
scroll to position [0, 0]
